Goal: Communication & Community: Answer question/provide support

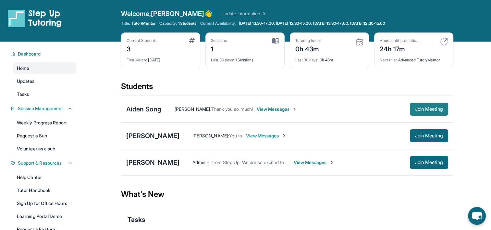
click at [436, 111] on span "Join Meeting" at bounding box center [429, 109] width 28 height 4
click at [419, 105] on button "Join Meeting" at bounding box center [429, 109] width 38 height 13
click at [158, 107] on div "Aiden Song" at bounding box center [143, 109] width 35 height 9
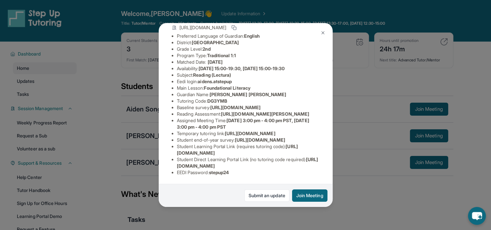
scroll to position [131, 0]
click at [359, 85] on div "Aiden Song Guardian: Beiting Ouyang Student Information https://student-portal.…" at bounding box center [245, 115] width 491 height 230
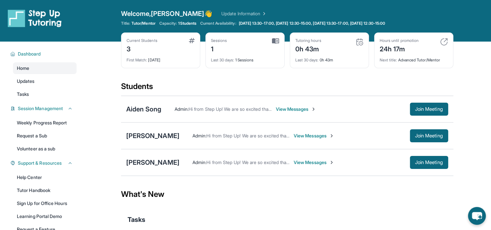
click at [136, 113] on div "Aiden Song Admin : Hi from Step Up! We are so excited that you are matched with…" at bounding box center [287, 109] width 333 height 27
click at [151, 110] on div "Aiden Song" at bounding box center [143, 109] width 35 height 9
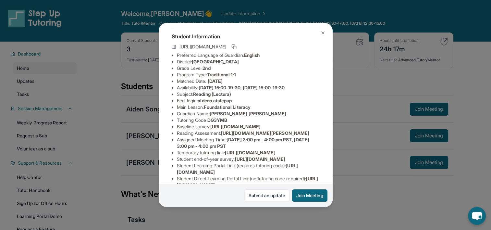
scroll to position [31, 238]
drag, startPoint x: 175, startPoint y: 140, endPoint x: 334, endPoint y: 150, distance: 159.4
click at [334, 150] on div "Aiden Song Guardian: Beiting Ouyang Student Information https://student-portal.…" at bounding box center [245, 115] width 491 height 230
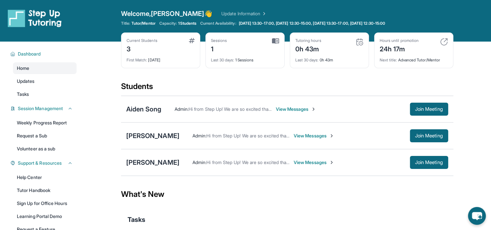
copy span "https://airtable.com/apprlfn8WjpjBUn2G/shrK0QR6AaNyG5psY?prefill_Type%20of%20Fo…"
click at [144, 114] on div "Aiden Song Admin : Hi from Step Up! We are so excited that you are matched with…" at bounding box center [287, 109] width 333 height 27
click at [151, 110] on div "Aiden Song" at bounding box center [143, 109] width 35 height 9
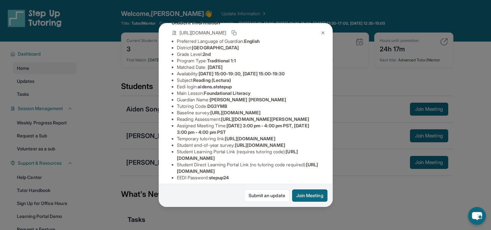
scroll to position [45, 238]
drag, startPoint x: 175, startPoint y: 124, endPoint x: 284, endPoint y: 136, distance: 109.1
click at [284, 136] on div "Aiden Song Guardian: Beiting Ouyang Student Information https://student-portal.…" at bounding box center [246, 115] width 174 height 184
copy span "https://airtable.com/apprlfn8WjpjBUn2G/shrK0QR6AaNyG5psY?prefill_Type%20of%20Fo…"
click at [282, 113] on div "Aiden Song Guardian: Beiting Ouyang Student Information https://student-portal.…" at bounding box center [246, 115] width 174 height 184
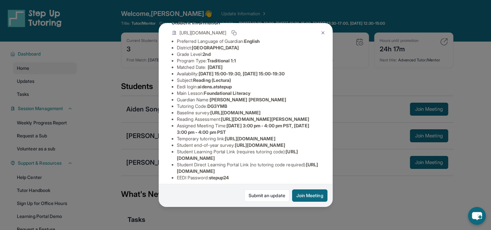
scroll to position [45, 0]
drag, startPoint x: 226, startPoint y: 143, endPoint x: 242, endPoint y: 149, distance: 17.1
click at [242, 122] on li "Reading Assessment : https://yvyn1kit.paperform.co?id=2025-s12927&name=Aiden%20…" at bounding box center [248, 119] width 143 height 6
copy span "https://yvyn1kit.paperform.co?id=2025-"
click at [287, 101] on li "Guardian Name : Beiting Ouyang" at bounding box center [248, 99] width 143 height 6
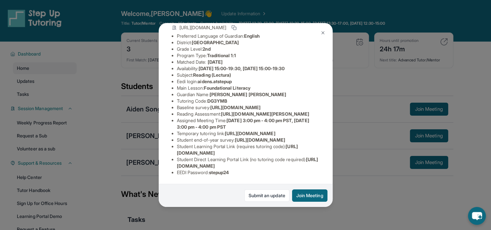
scroll to position [50, 0]
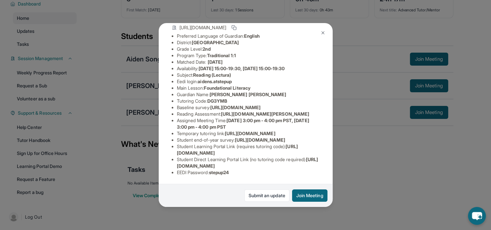
click at [323, 33] on img at bounding box center [323, 32] width 5 height 5
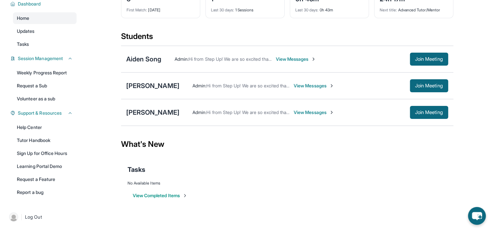
scroll to position [0, 0]
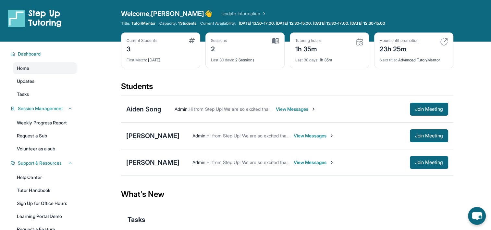
click at [359, 42] on img at bounding box center [360, 42] width 8 height 8
click at [329, 57] on div "Last 30 days : 1h 35m" at bounding box center [330, 58] width 68 height 9
click at [317, 42] on div "Tutoring hours" at bounding box center [309, 40] width 26 height 5
click at [358, 42] on img at bounding box center [360, 42] width 8 height 8
click at [425, 136] on span "Join Meeting" at bounding box center [429, 136] width 28 height 4
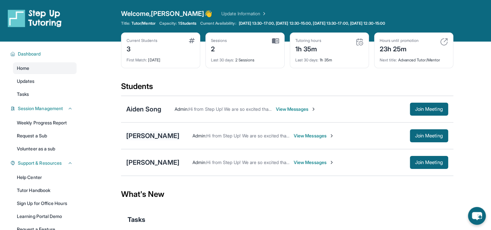
click at [158, 136] on div "[PERSON_NAME]" at bounding box center [152, 135] width 53 height 9
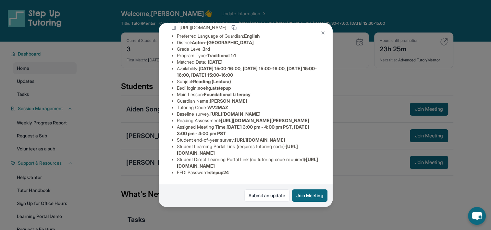
scroll to position [111, 0]
drag, startPoint x: 176, startPoint y: 167, endPoint x: 321, endPoint y: 170, distance: 145.2
click at [321, 170] on div "[PERSON_NAME] Guardian: [PERSON_NAME] Student Information [URL][DOMAIN_NAME] Pr…" at bounding box center [246, 115] width 174 height 184
copy span "[URL][DOMAIN_NAME]"
click at [321, 192] on button "Join Meeting" at bounding box center [309, 195] width 35 height 12
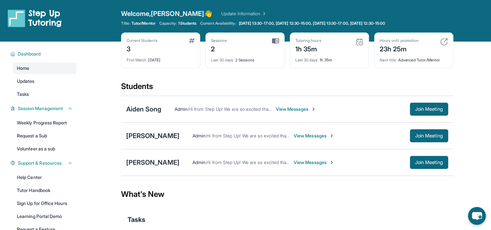
click at [158, 131] on div "[PERSON_NAME]" at bounding box center [152, 135] width 53 height 9
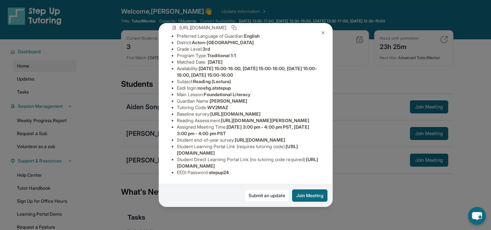
scroll to position [3, 0]
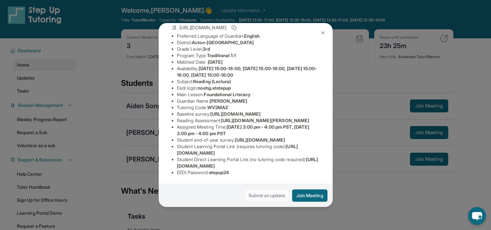
click at [278, 196] on link "Submit an update" at bounding box center [267, 195] width 45 height 12
click at [354, 124] on div "[PERSON_NAME] Guardian: [PERSON_NAME] Student Information [URL][DOMAIN_NAME] Pr…" at bounding box center [245, 115] width 491 height 230
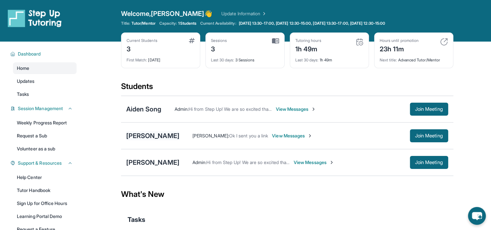
click at [158, 140] on div "[PERSON_NAME]" at bounding box center [152, 135] width 53 height 9
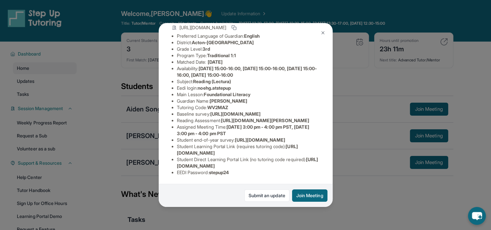
scroll to position [119, 0]
click at [358, 198] on div "Noeh Gomez Guardian: Lucy Quezada Student Information https://student-portal.st…" at bounding box center [245, 115] width 491 height 230
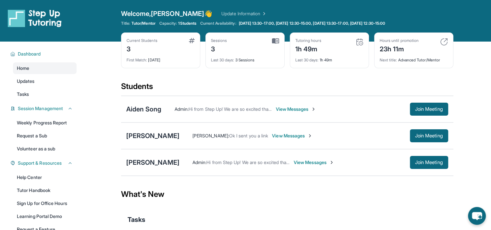
scroll to position [51, 0]
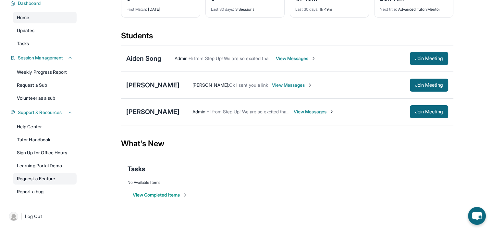
click at [31, 180] on link "Request a Feature" at bounding box center [45, 179] width 64 height 12
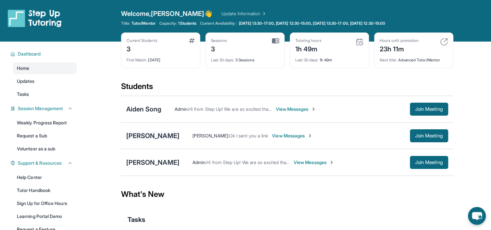
click at [155, 134] on div "[PERSON_NAME]" at bounding box center [152, 135] width 53 height 9
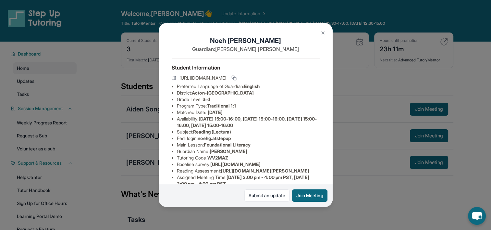
click at [381, 104] on div "Noeh Gomez Guardian: Lucy Quezada Student Information https://student-portal.st…" at bounding box center [245, 115] width 491 height 230
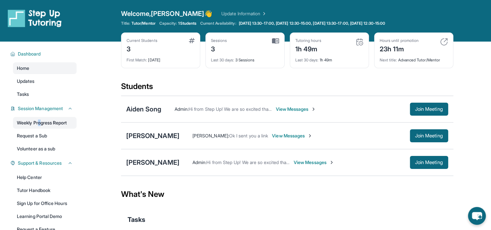
drag, startPoint x: 40, startPoint y: 129, endPoint x: 40, endPoint y: 120, distance: 9.1
click at [40, 120] on div "Weekly Progress Report Request a Sub Volunteer as a sub" at bounding box center [45, 136] width 64 height 38
click at [40, 120] on link "Weekly Progress Report" at bounding box center [45, 123] width 64 height 12
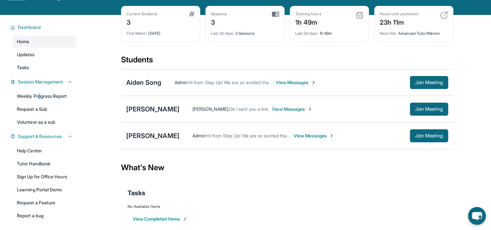
scroll to position [27, 0]
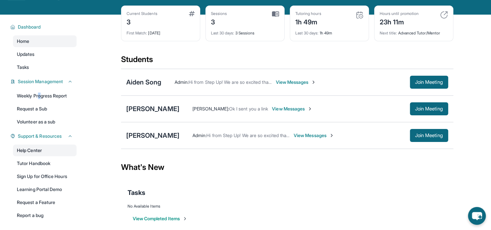
click at [41, 153] on link "Help Center" at bounding box center [45, 151] width 64 height 12
